Goal: Browse casually

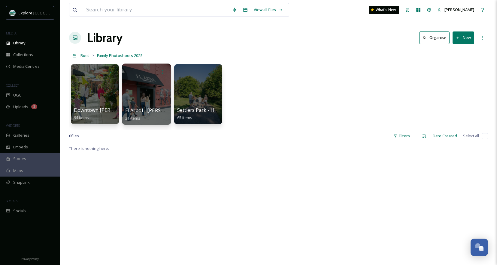
click at [134, 93] on div at bounding box center [146, 94] width 49 height 61
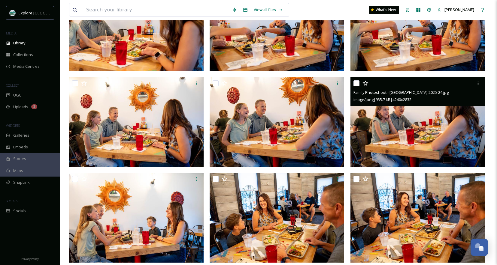
scroll to position [250, 0]
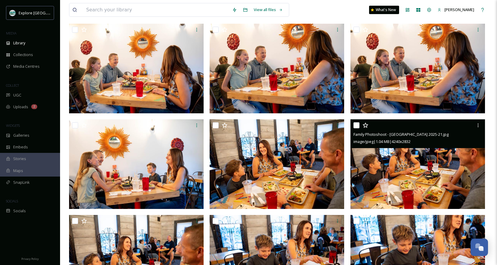
click at [417, 174] on img at bounding box center [417, 165] width 135 height 90
